Goal: Navigation & Orientation: Find specific page/section

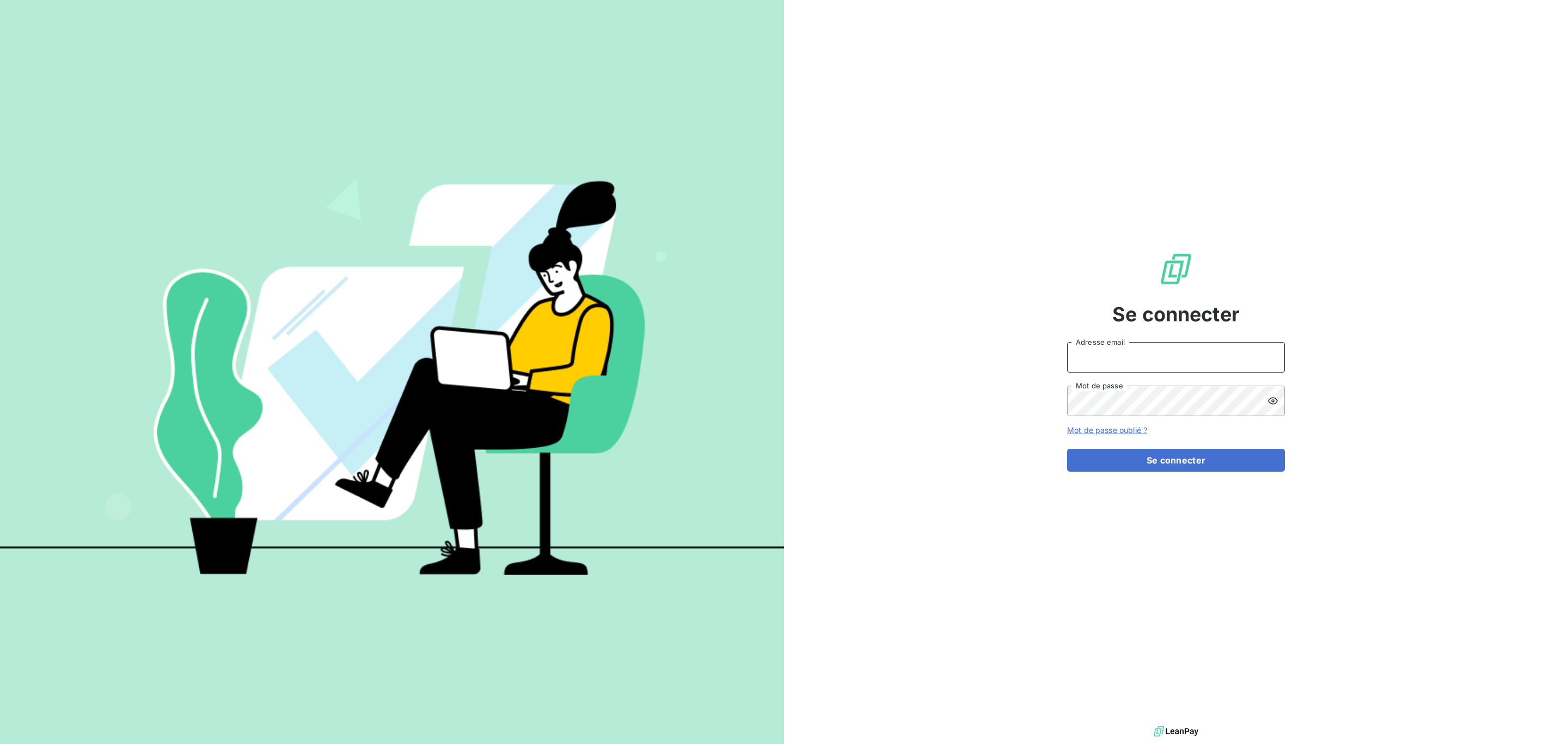
drag, startPoint x: 1159, startPoint y: 357, endPoint x: 1148, endPoint y: 361, distance: 11.7
click at [1159, 357] on input "Adresse email" at bounding box center [1176, 357] width 218 height 31
type input "[EMAIL_ADDRESS][DOMAIN_NAME]"
click at [1067, 448] on button "Se connecter" at bounding box center [1176, 459] width 218 height 23
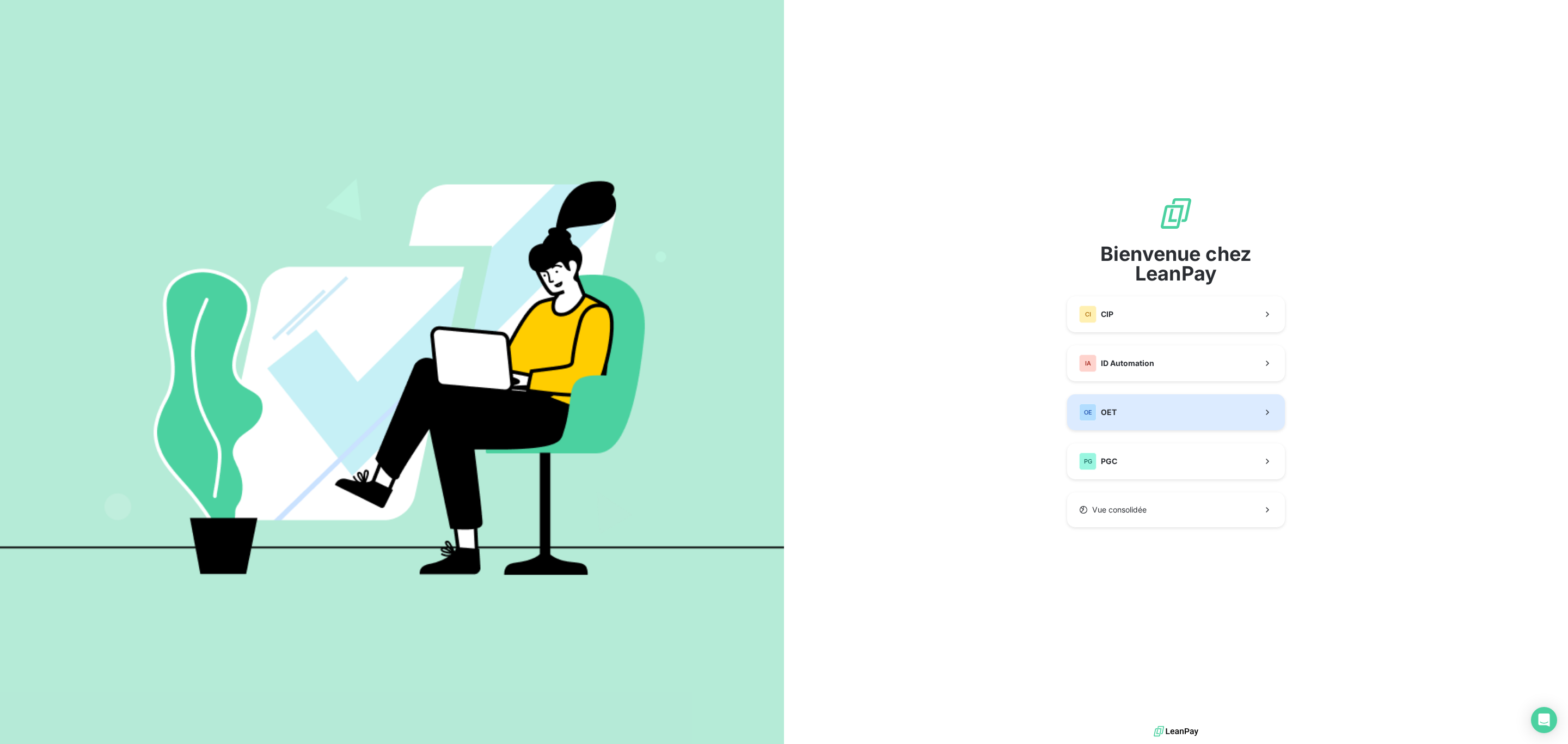
click at [1118, 411] on button "OE OET" at bounding box center [1176, 412] width 218 height 36
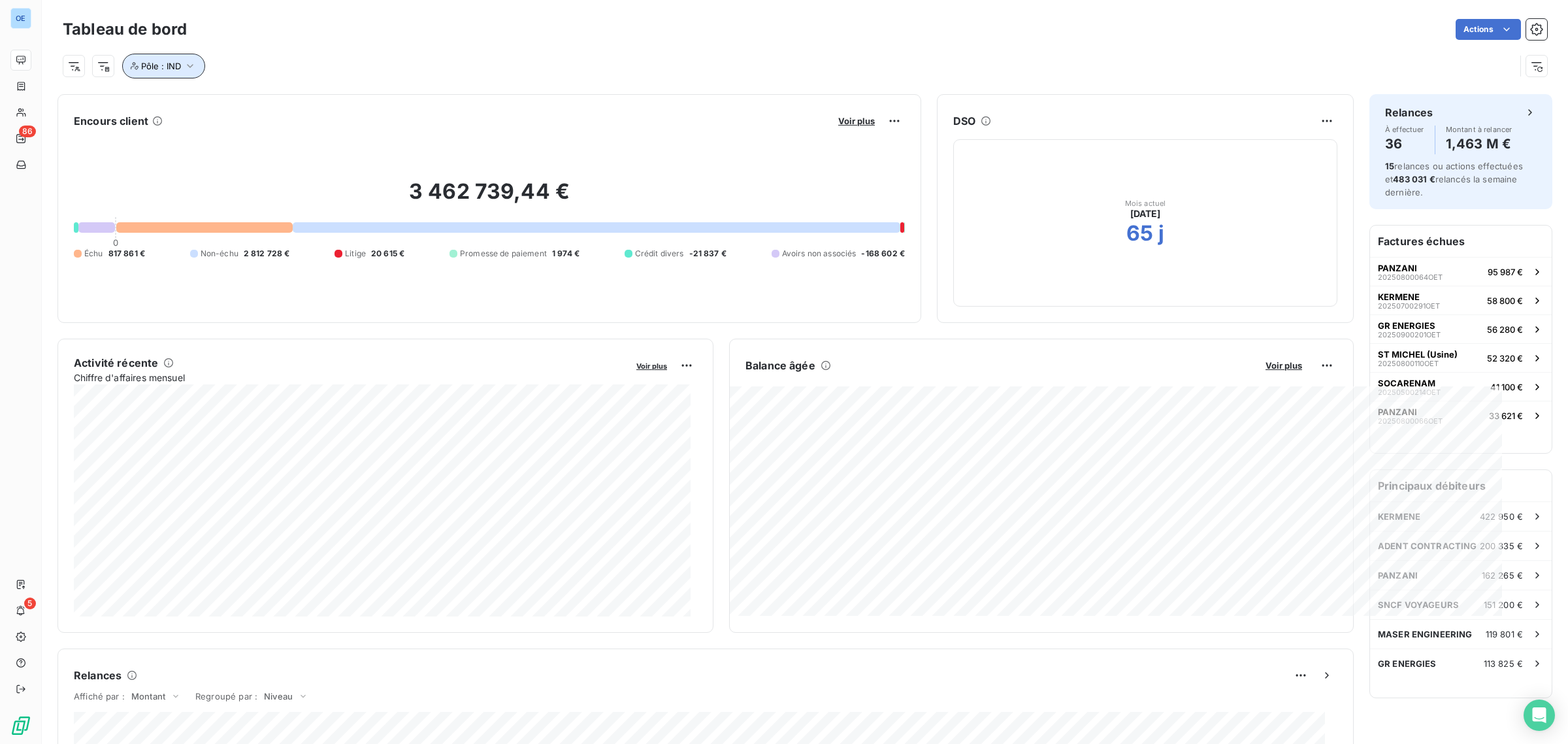
click at [165, 76] on button "Pôle : IND" at bounding box center [164, 66] width 83 height 25
click at [298, 99] on icon at bounding box center [298, 99] width 7 height 7
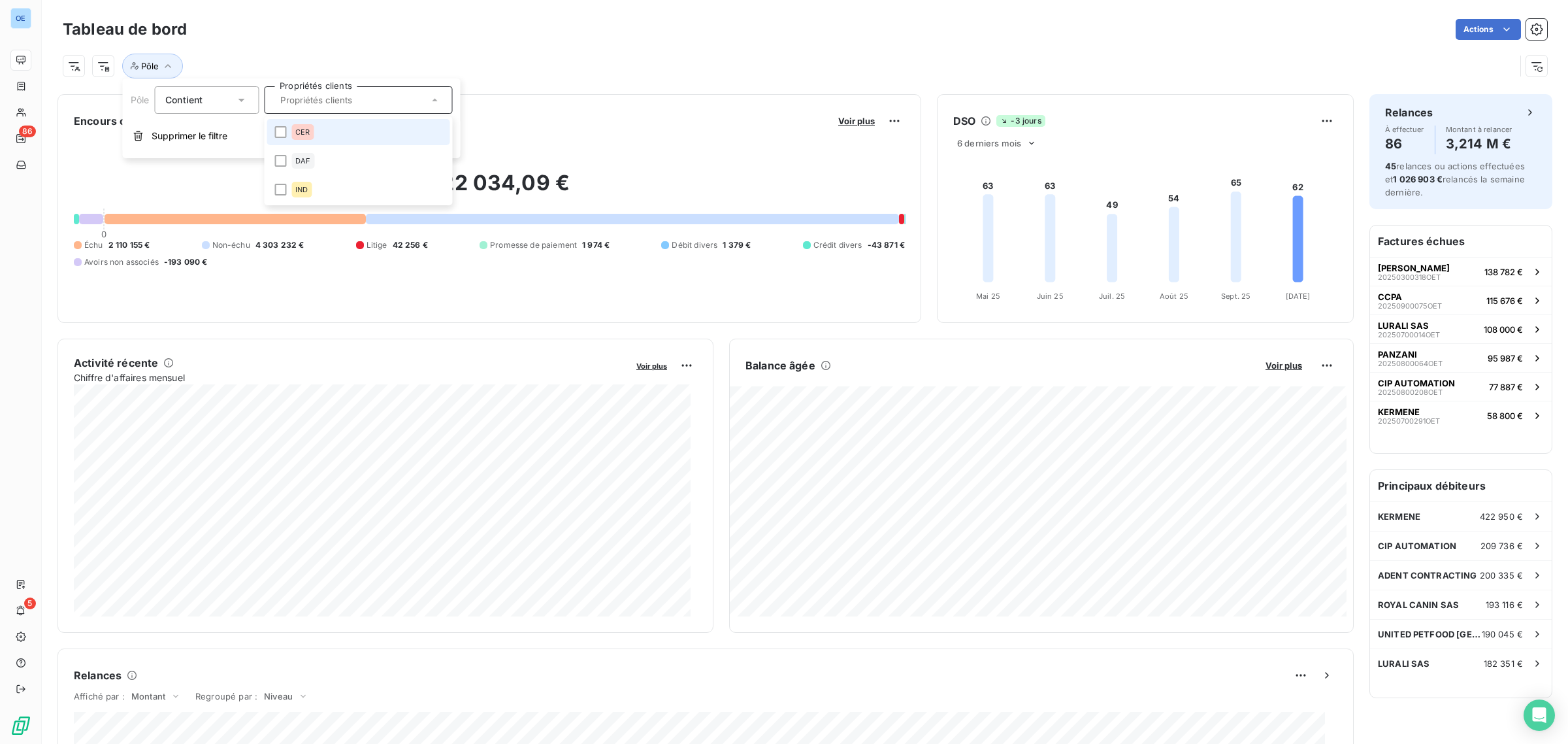
click at [572, 17] on div "Tableau de bord Actions" at bounding box center [804, 29] width 1485 height 27
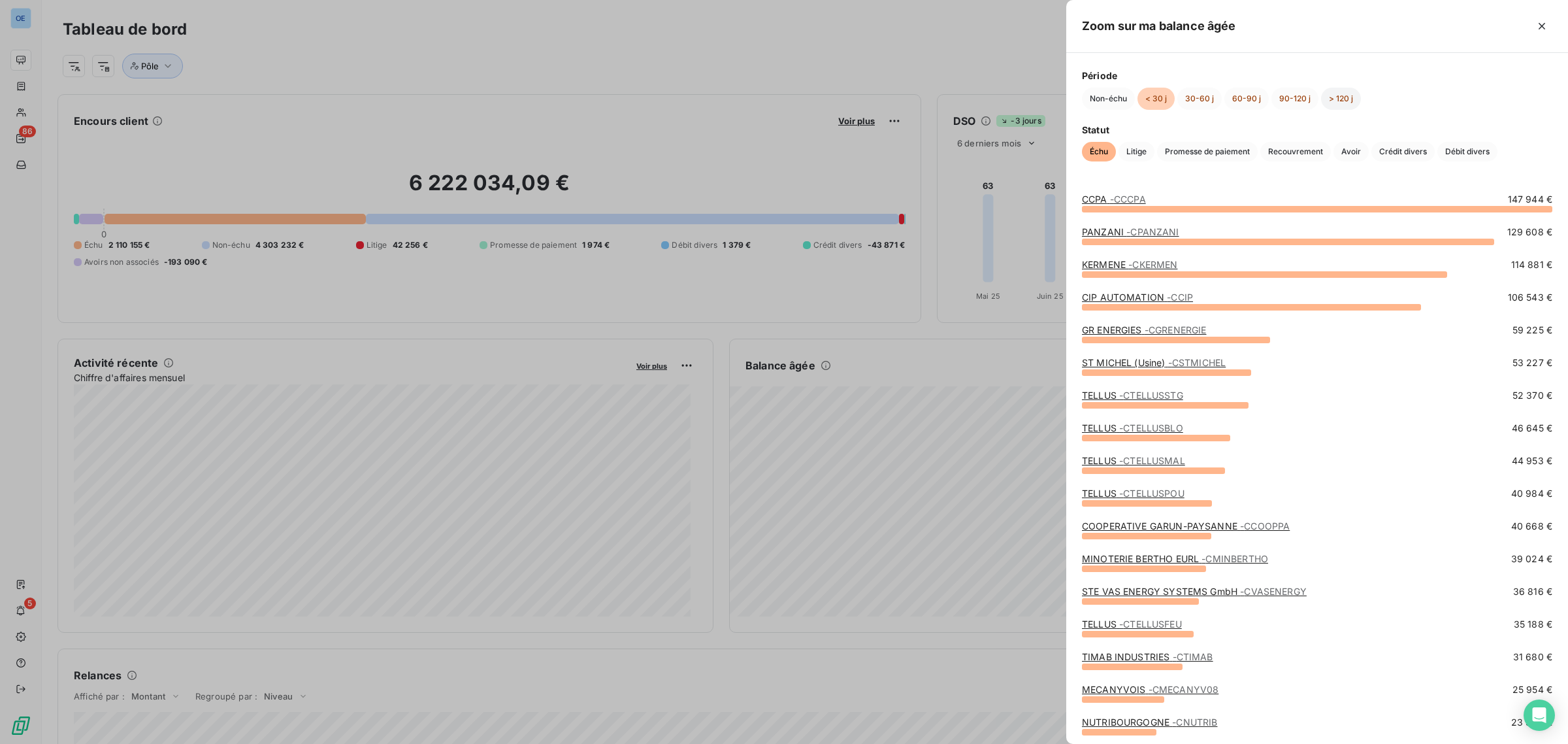
click at [1349, 99] on button "> 120 j" at bounding box center [1341, 98] width 40 height 22
